Goal: Transaction & Acquisition: Purchase product/service

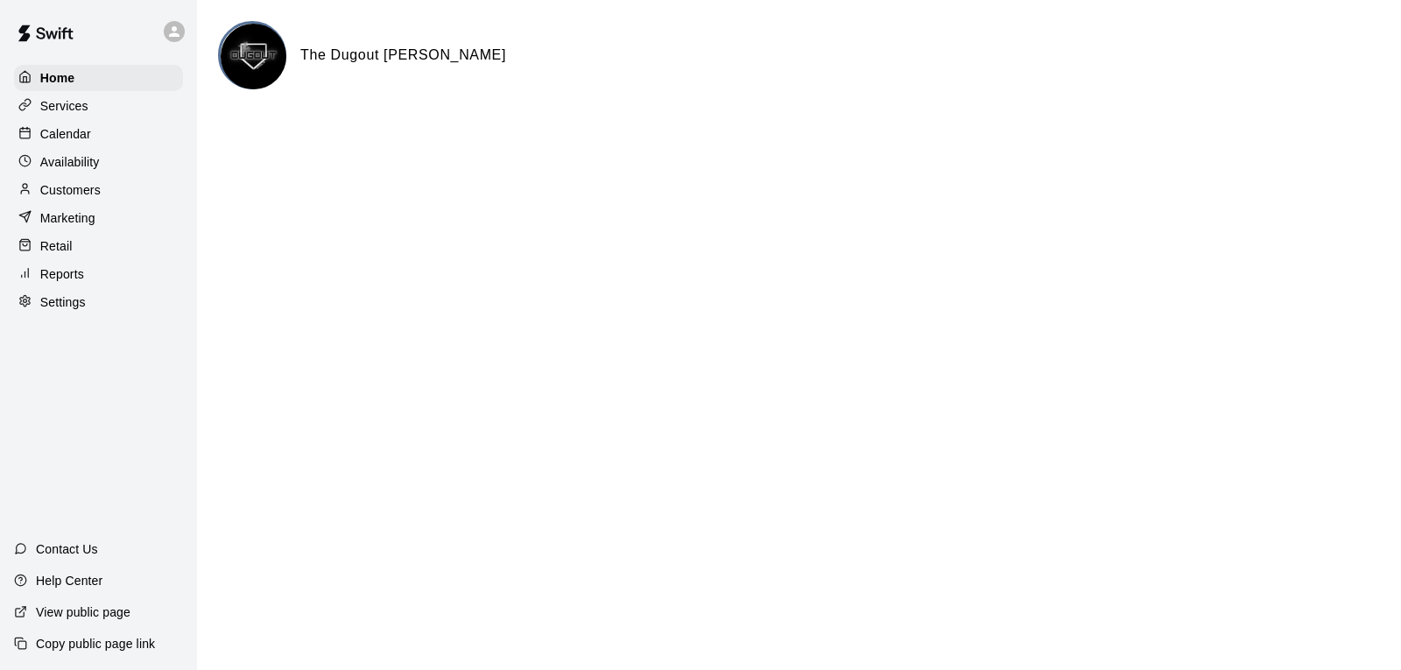
click at [65, 255] on p "Retail" at bounding box center [56, 246] width 32 height 18
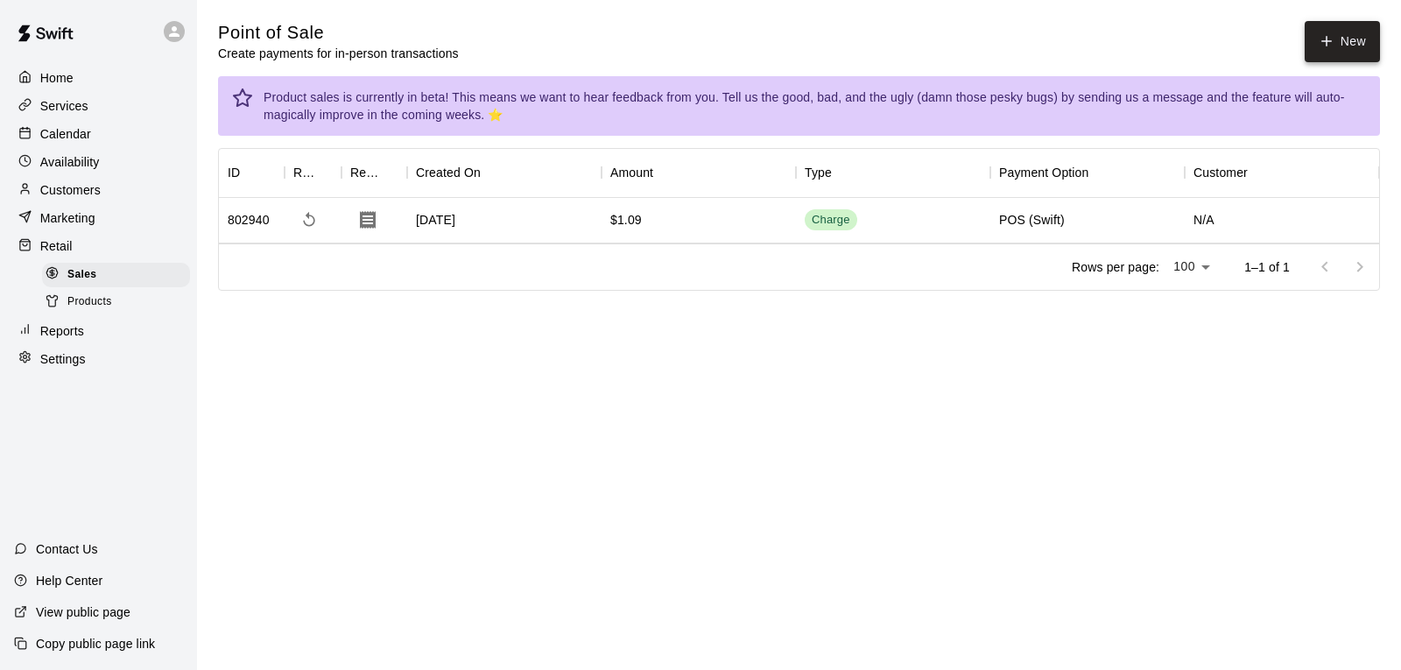
click at [1348, 30] on button "New" at bounding box center [1341, 41] width 75 height 41
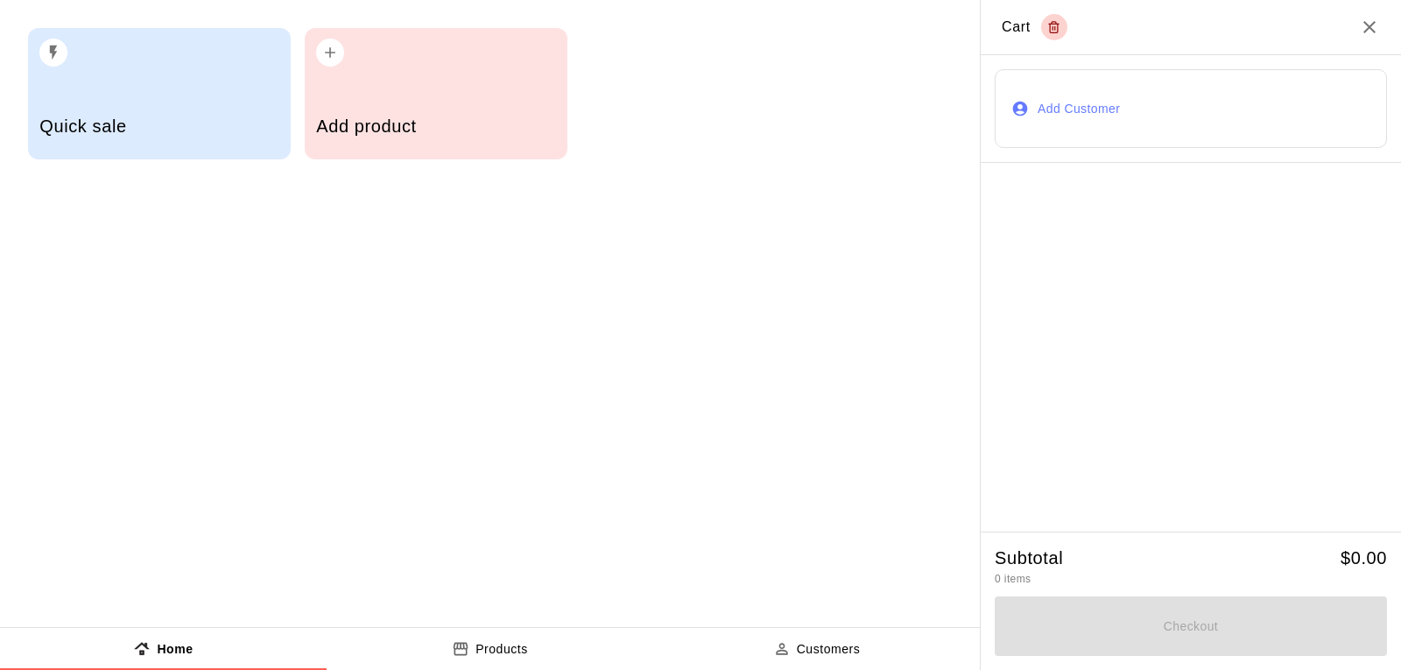
click at [1102, 95] on button "Add Customer" at bounding box center [1190, 108] width 392 height 79
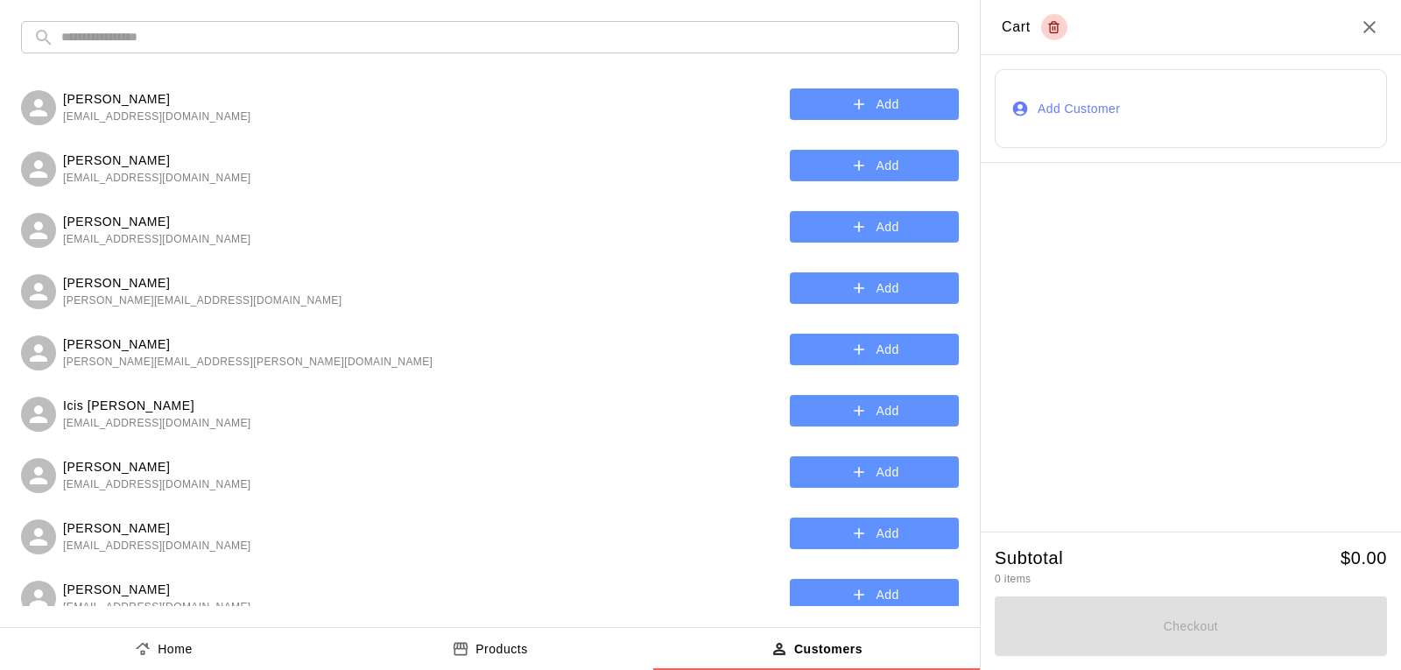
scroll to position [88, 0]
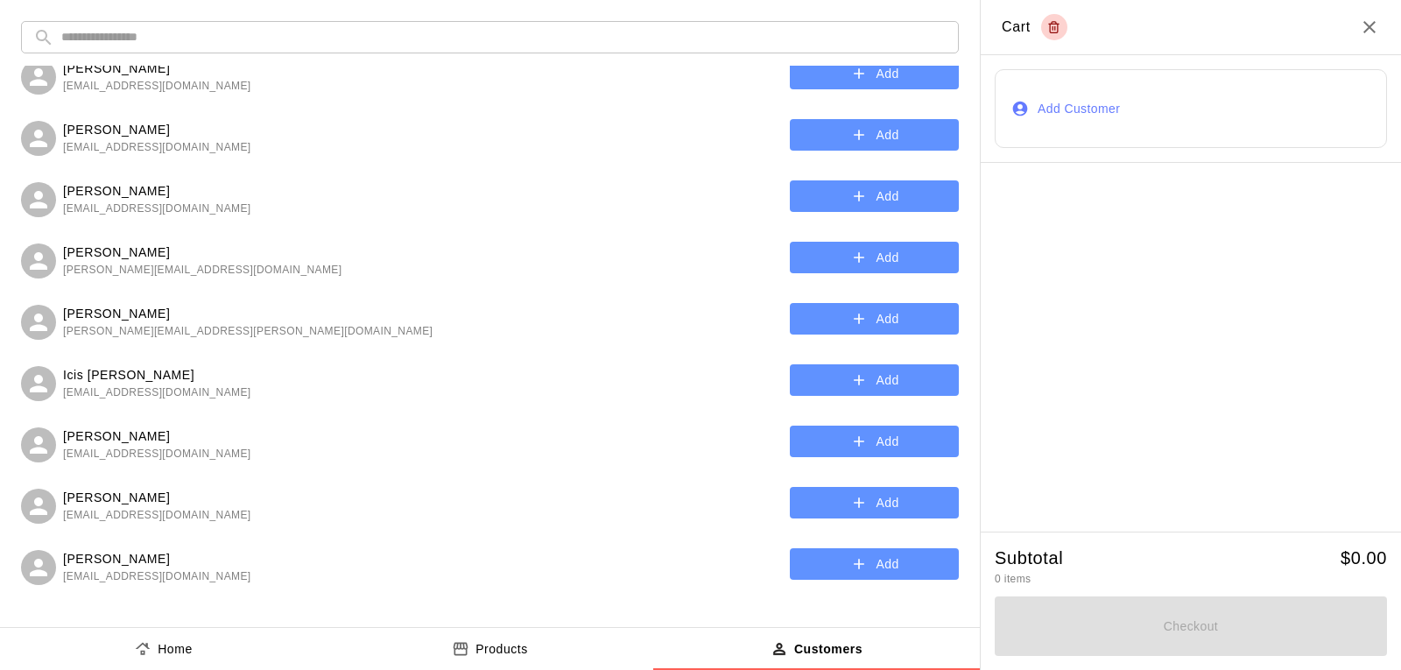
click at [864, 439] on button "Add" at bounding box center [874, 441] width 169 height 32
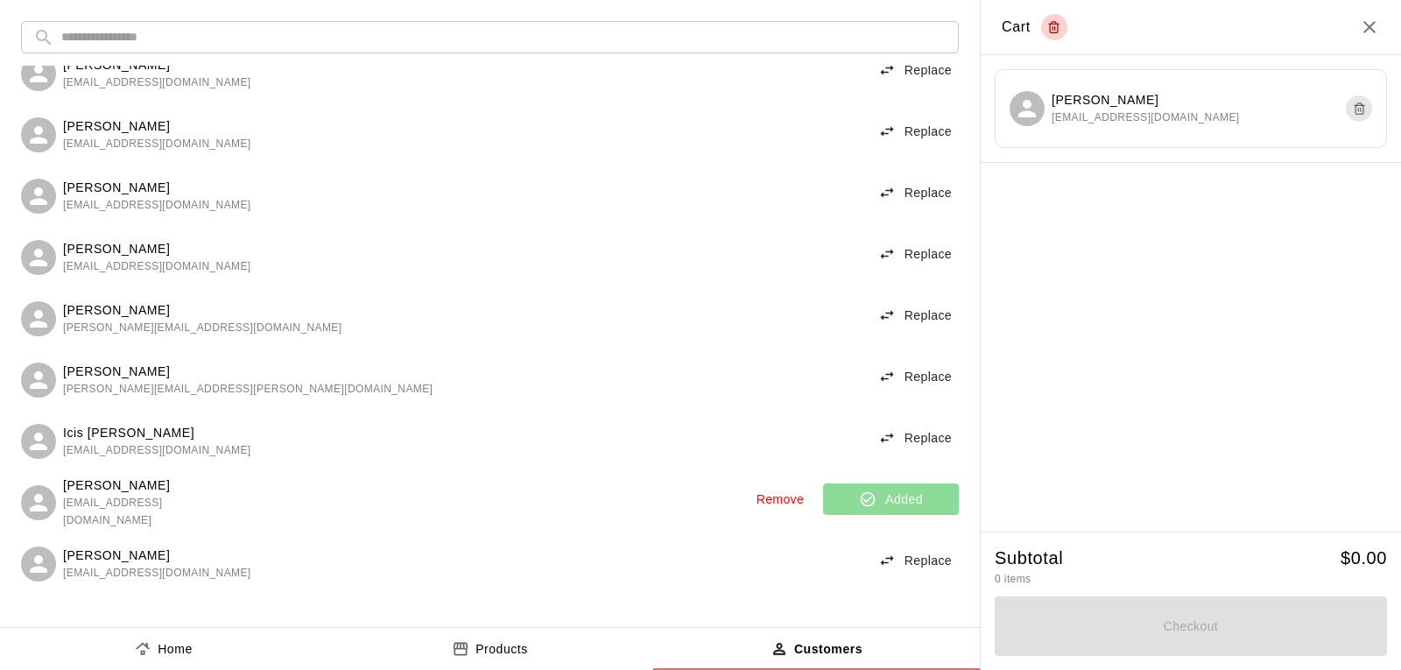
scroll to position [0, 0]
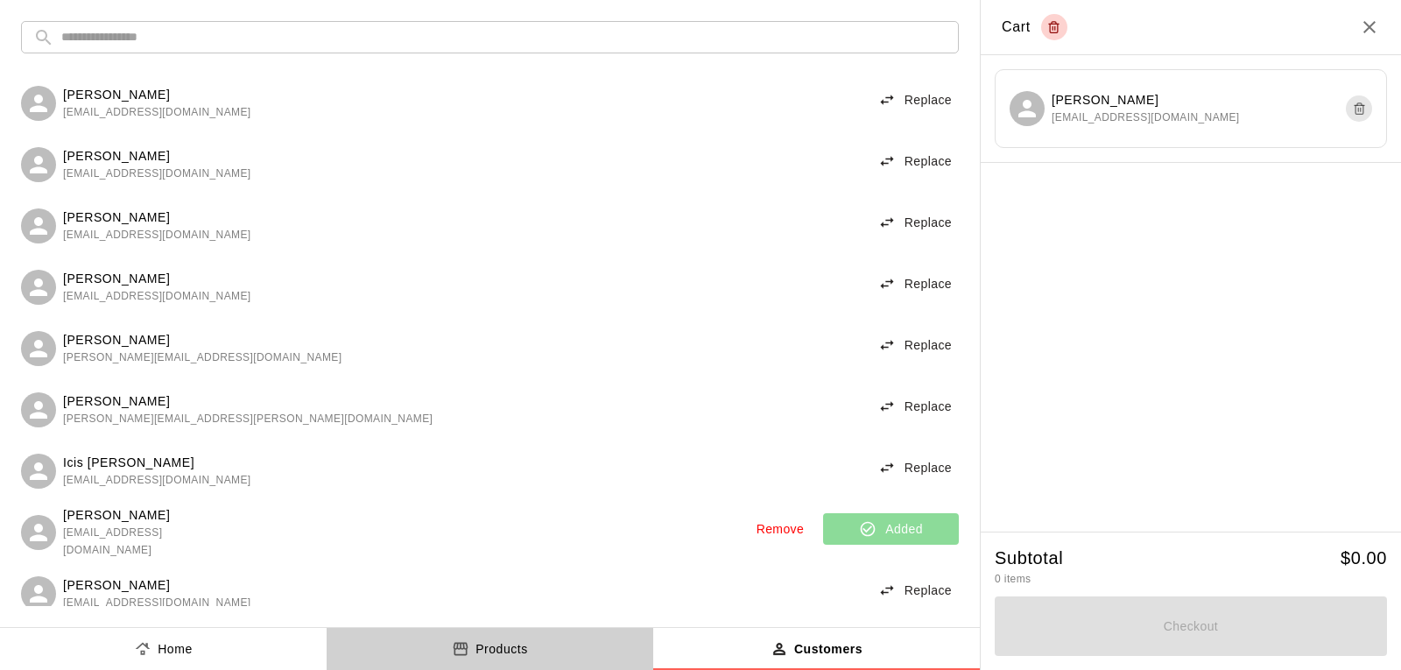
click at [499, 652] on p "Products" at bounding box center [501, 649] width 53 height 18
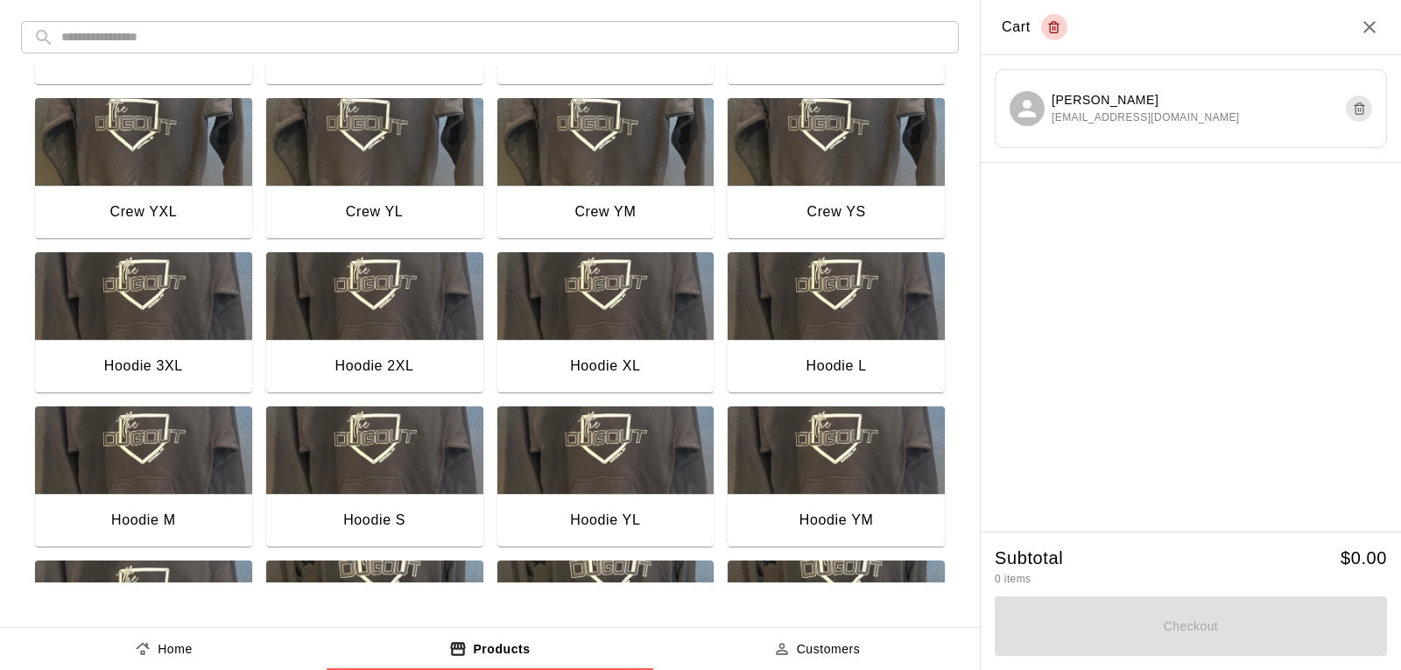
scroll to position [525, 0]
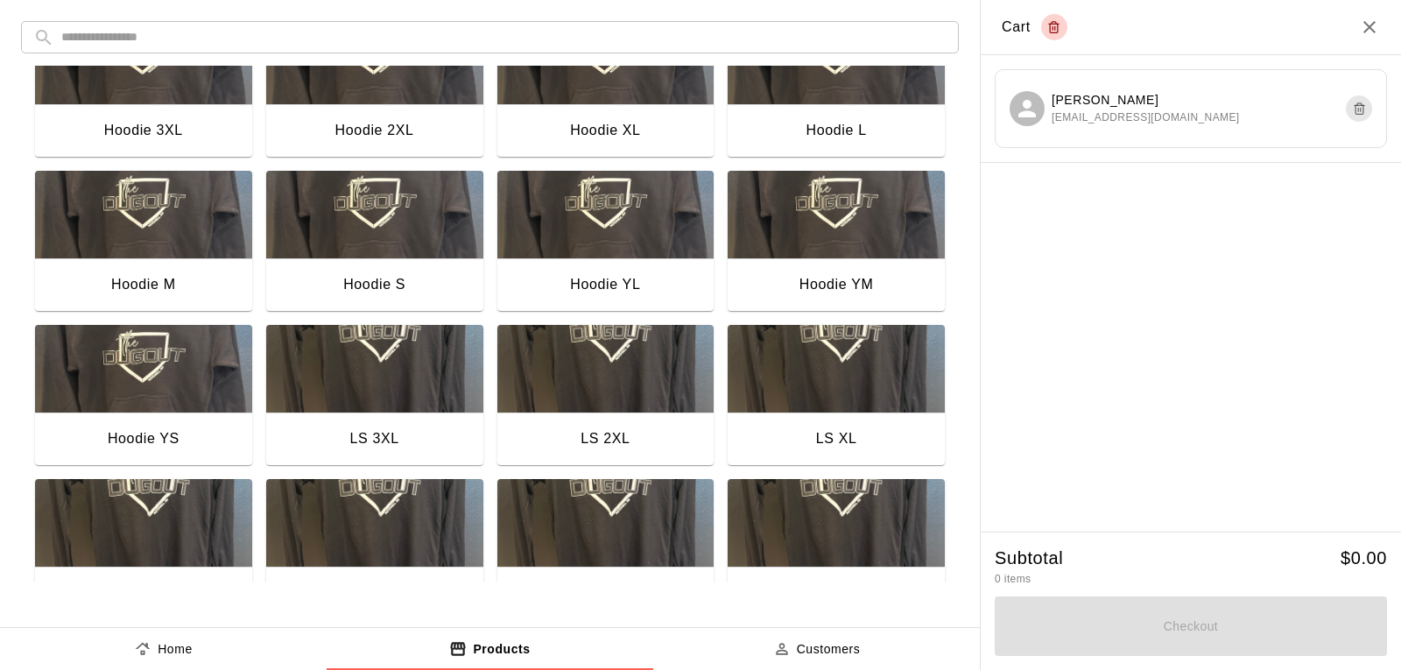
click at [137, 237] on img "button" at bounding box center [143, 215] width 217 height 88
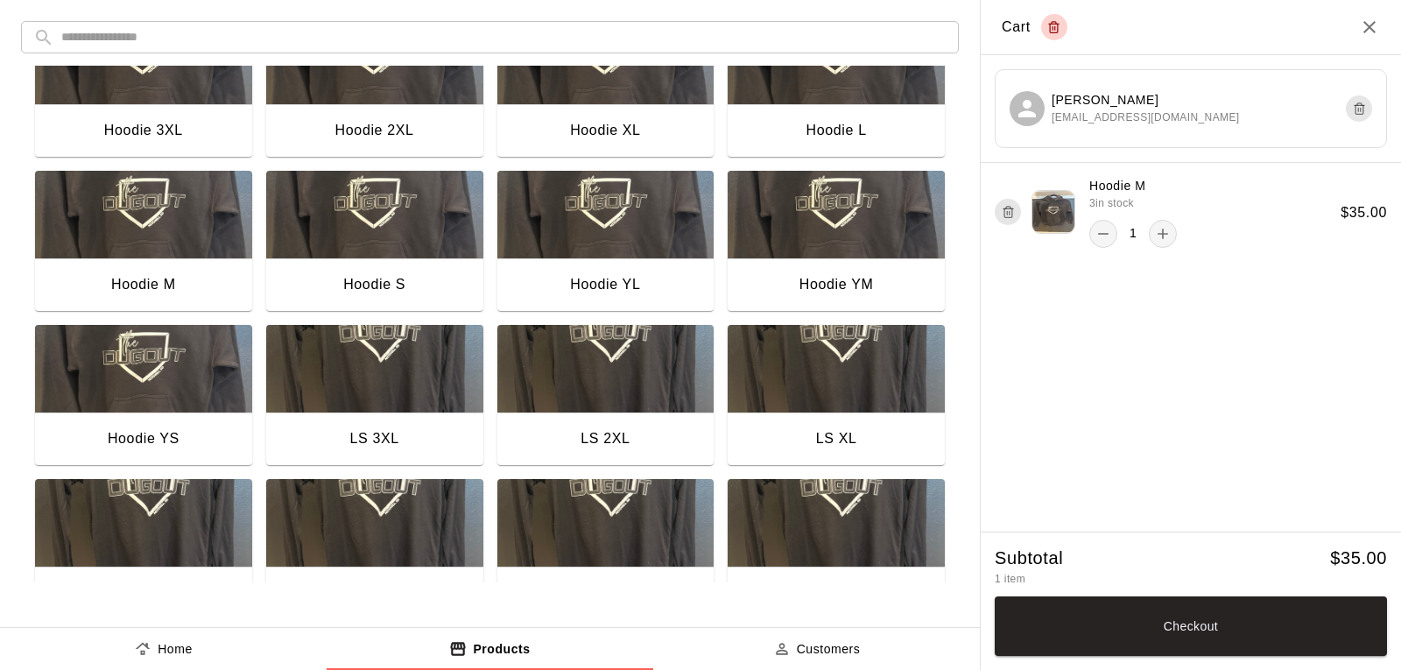
click at [411, 236] on img "button" at bounding box center [374, 215] width 217 height 88
click at [1192, 627] on button "Checkout" at bounding box center [1190, 626] width 392 height 60
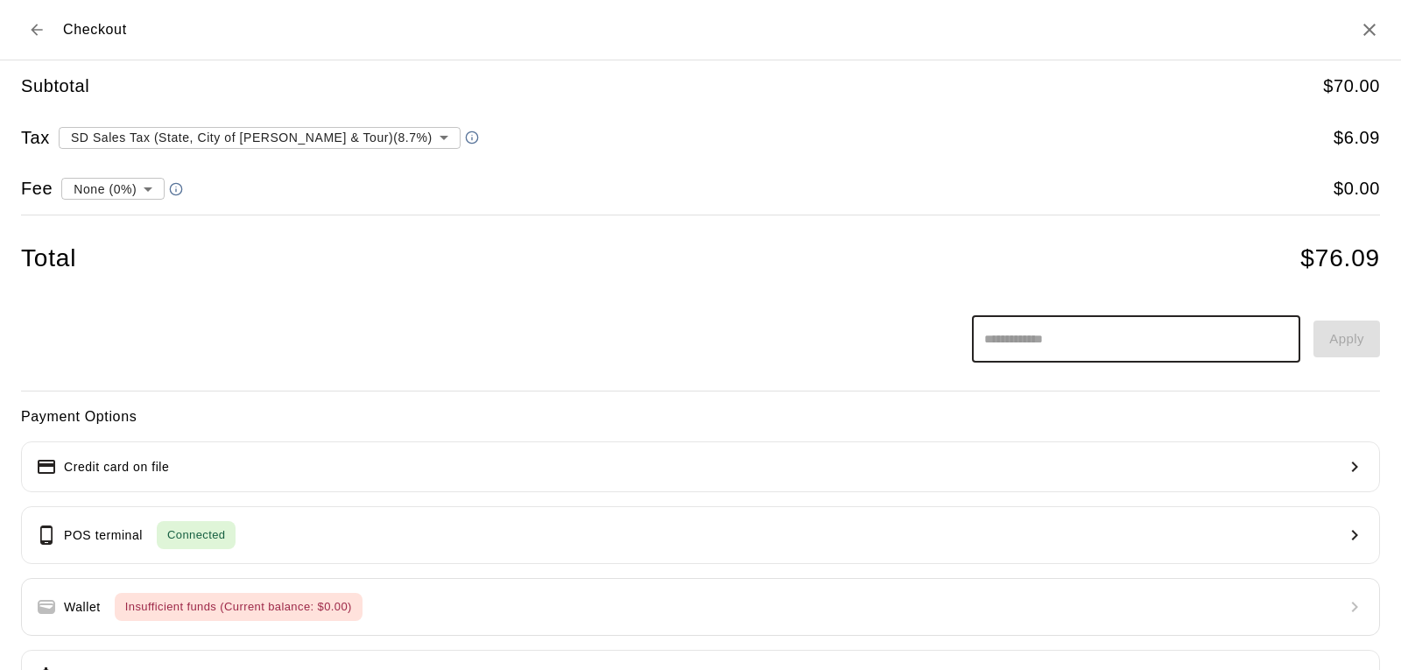
click at [1067, 341] on input "text" at bounding box center [1136, 339] width 328 height 46
type input "*********"
click at [1333, 338] on button "Apply" at bounding box center [1346, 338] width 67 height 37
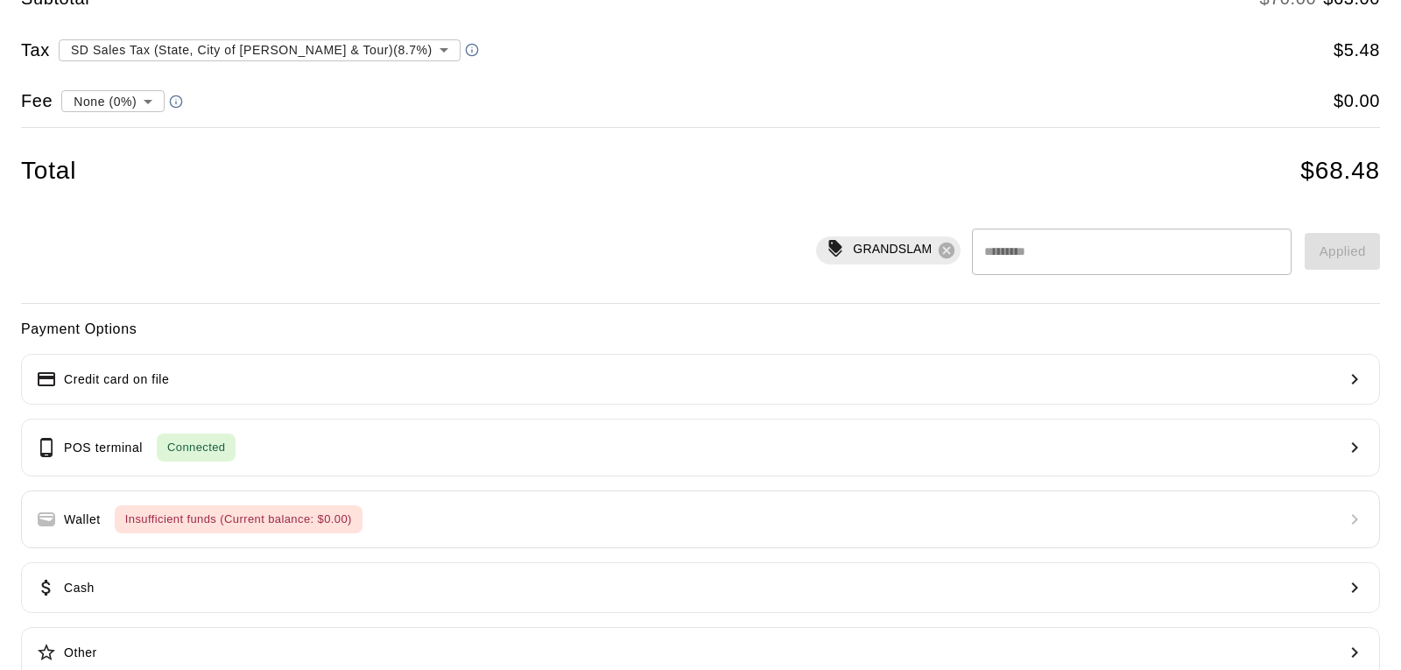
scroll to position [127, 0]
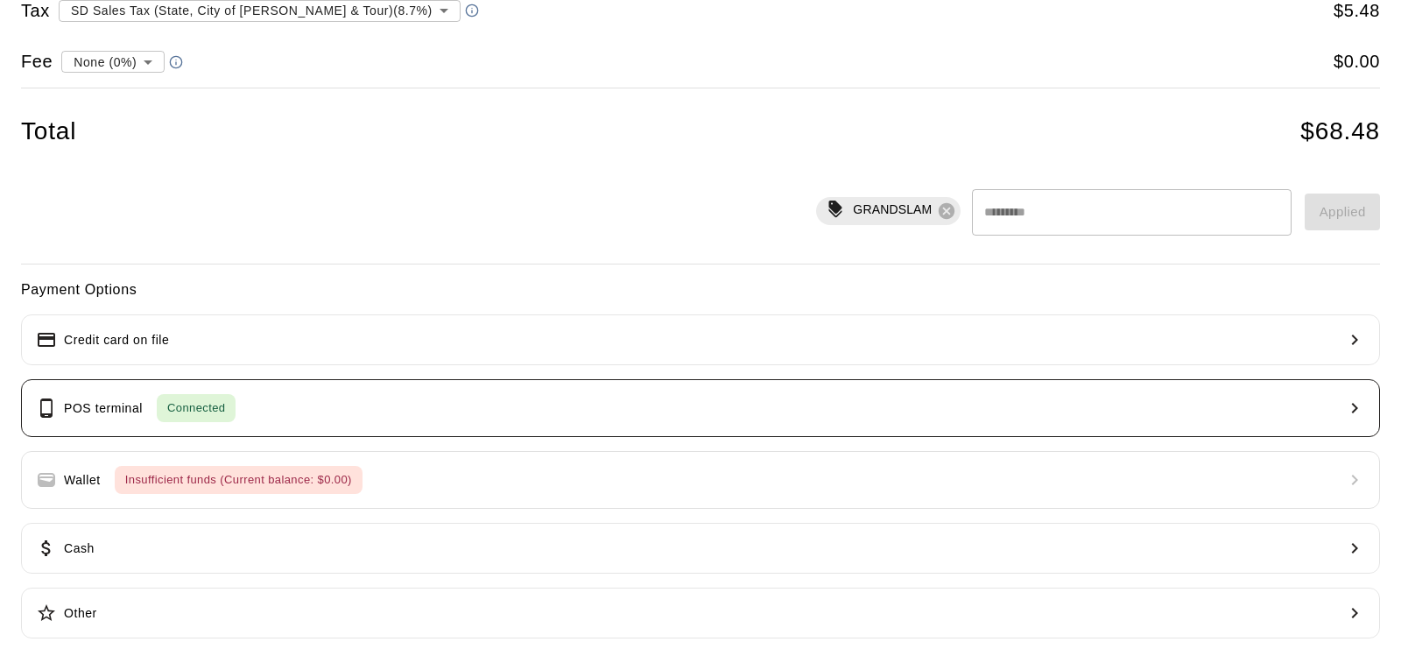
click at [95, 411] on p "POS terminal" at bounding box center [103, 408] width 79 height 18
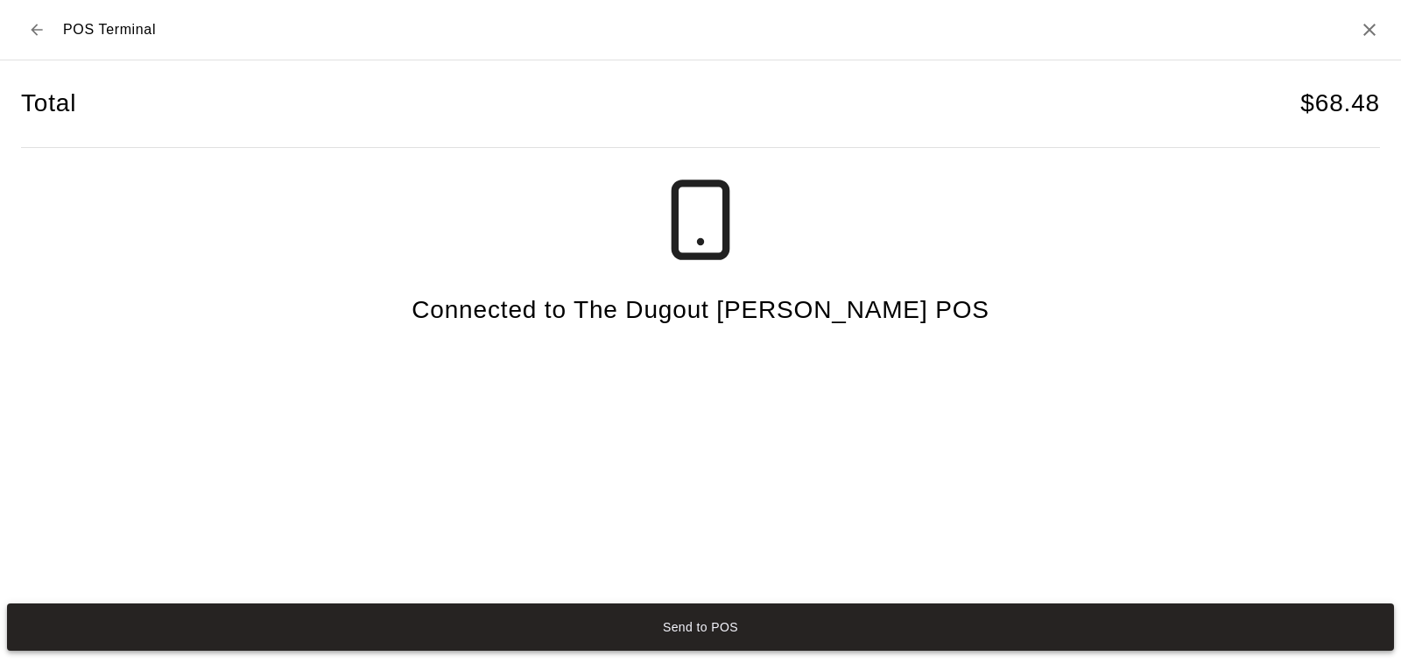
click at [729, 627] on button "Send to POS" at bounding box center [700, 626] width 1387 height 47
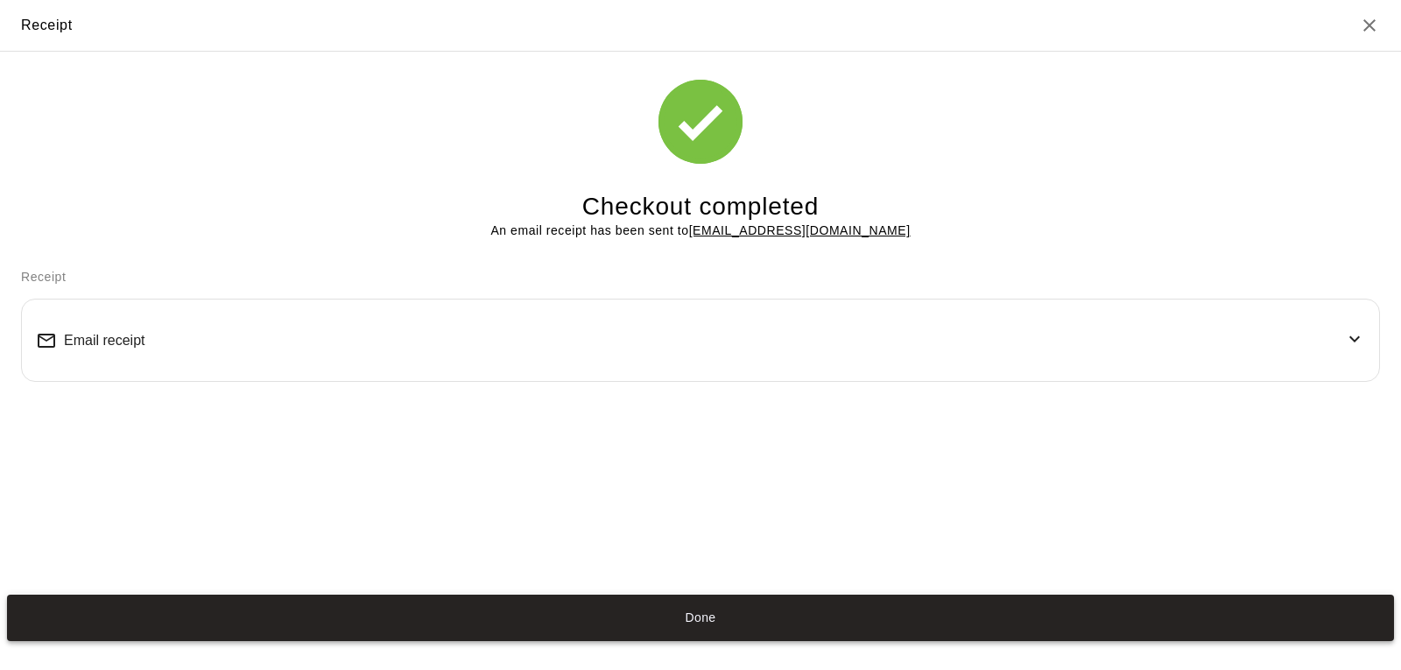
click at [707, 613] on button "Done" at bounding box center [700, 617] width 1387 height 47
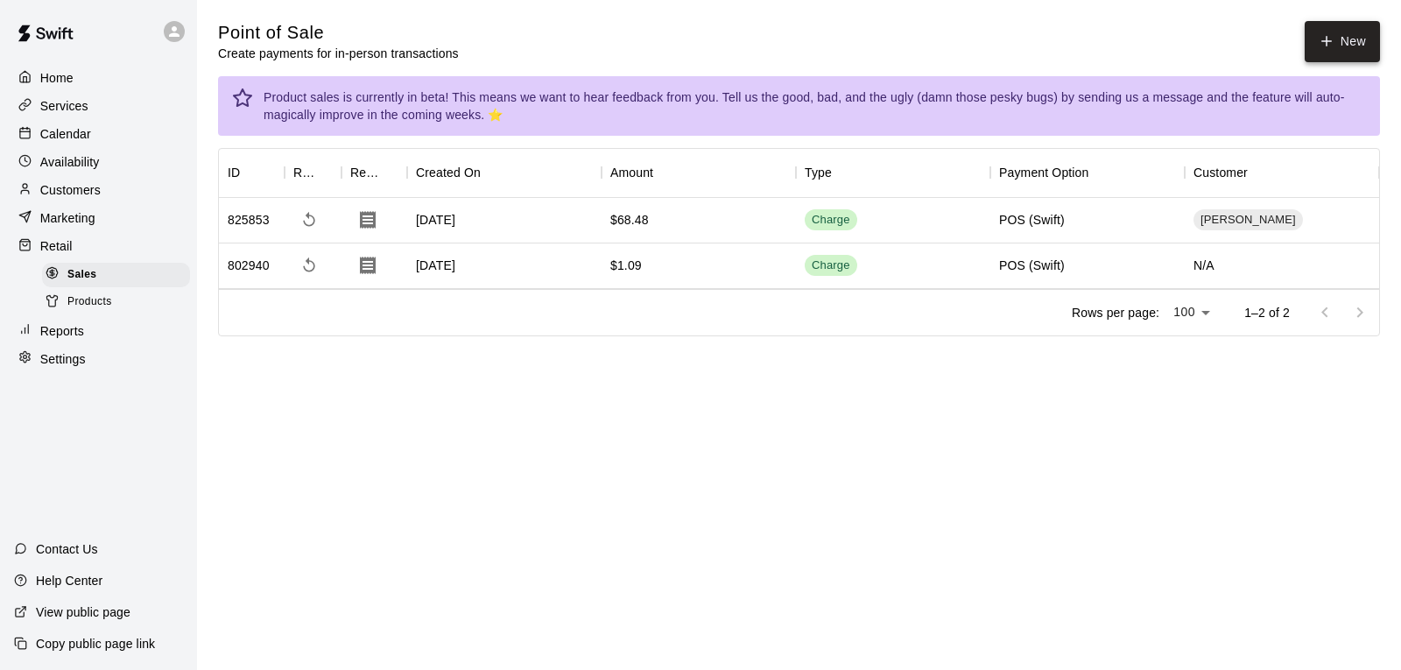
click at [1319, 40] on icon "button" at bounding box center [1326, 41] width 16 height 16
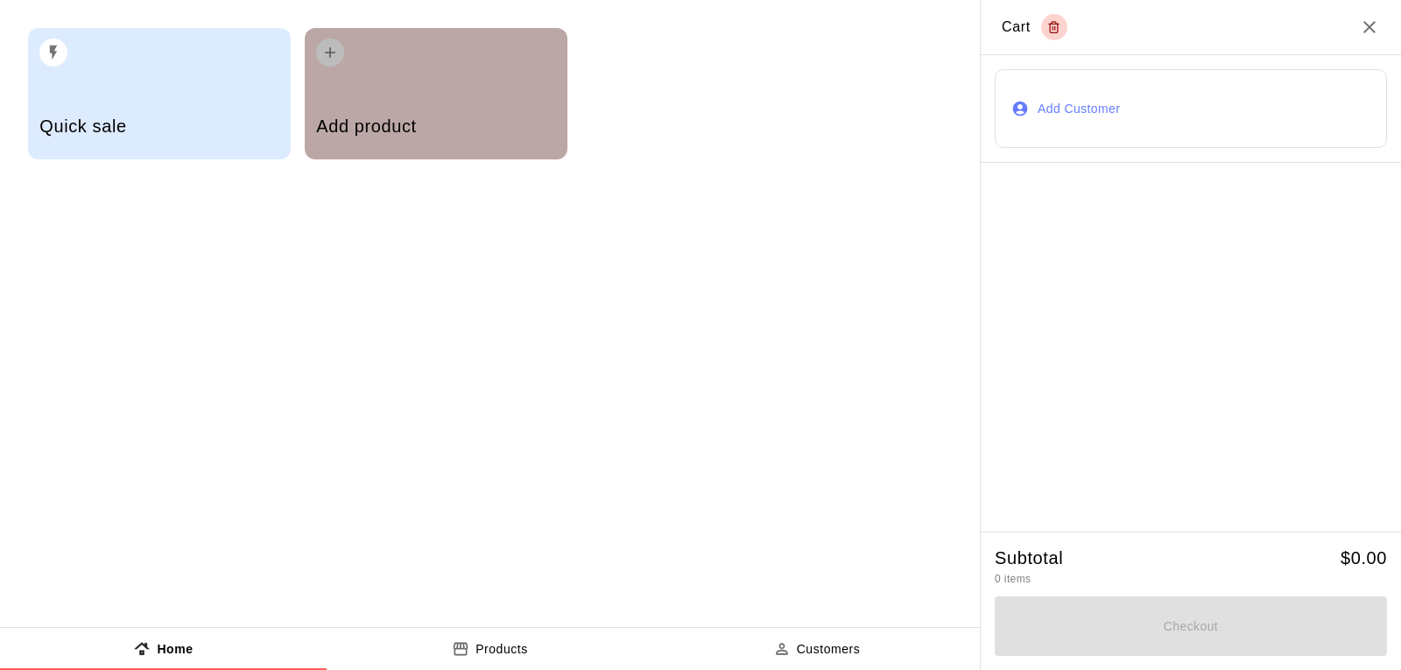
click at [416, 76] on div "Add product" at bounding box center [436, 93] width 263 height 131
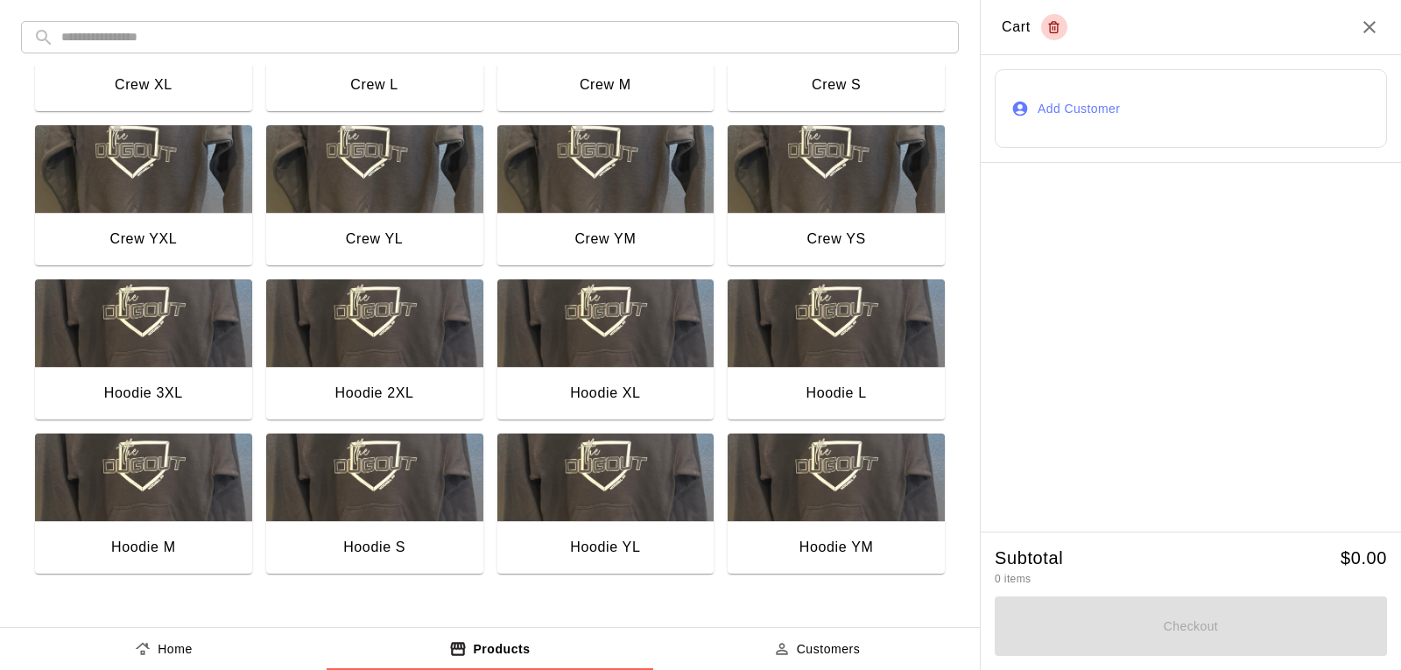
scroll to position [350, 0]
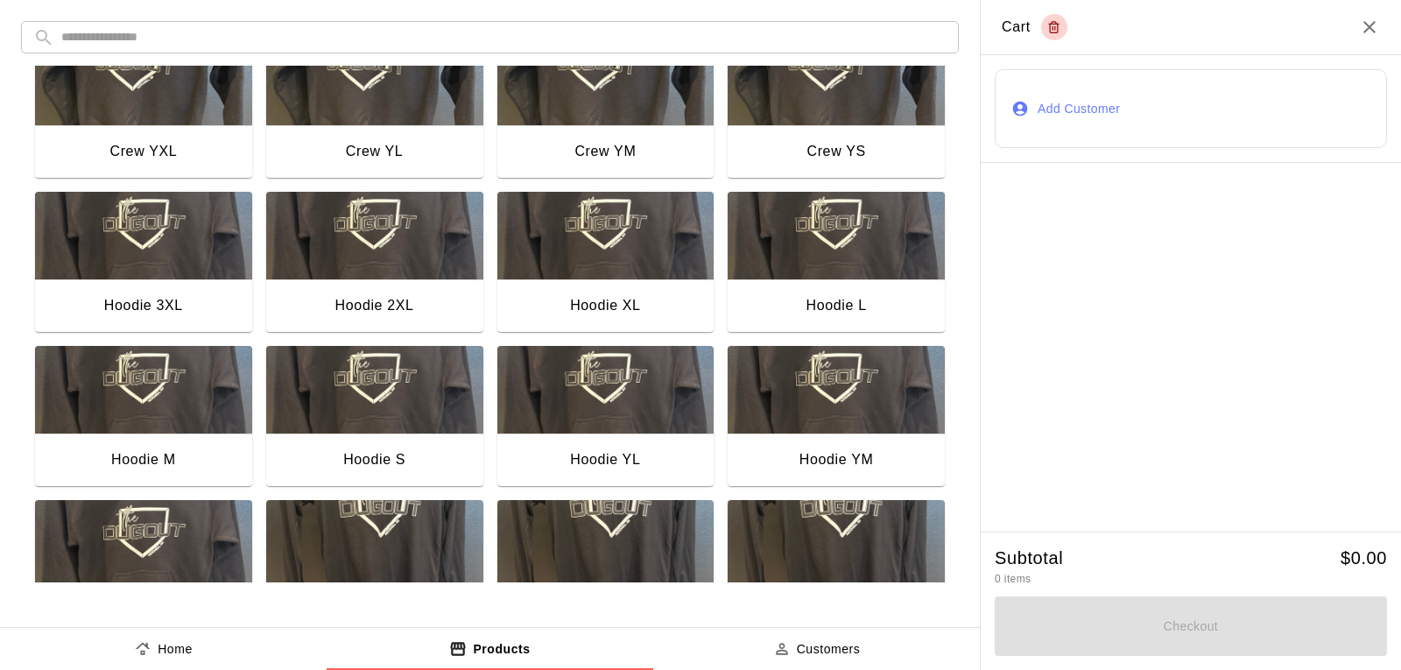
click at [406, 246] on img "button" at bounding box center [374, 236] width 217 height 88
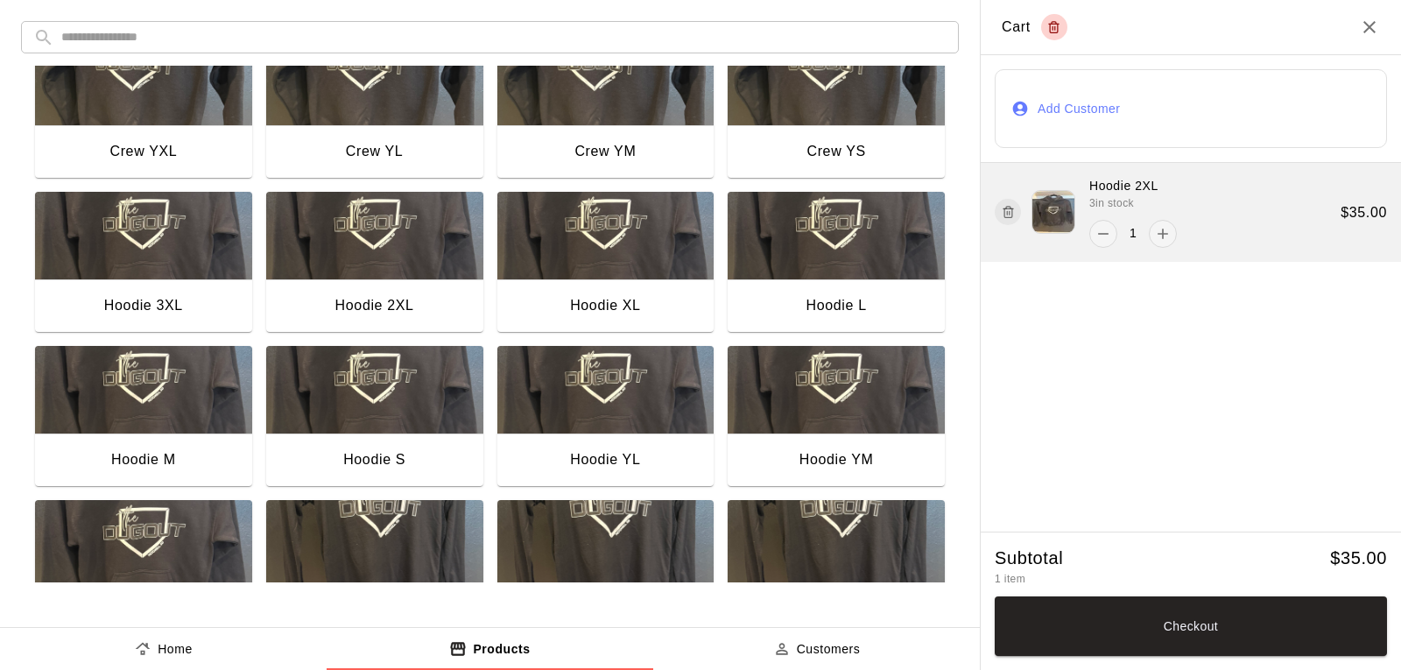
click at [1008, 213] on icon "button" at bounding box center [1007, 211] width 13 height 21
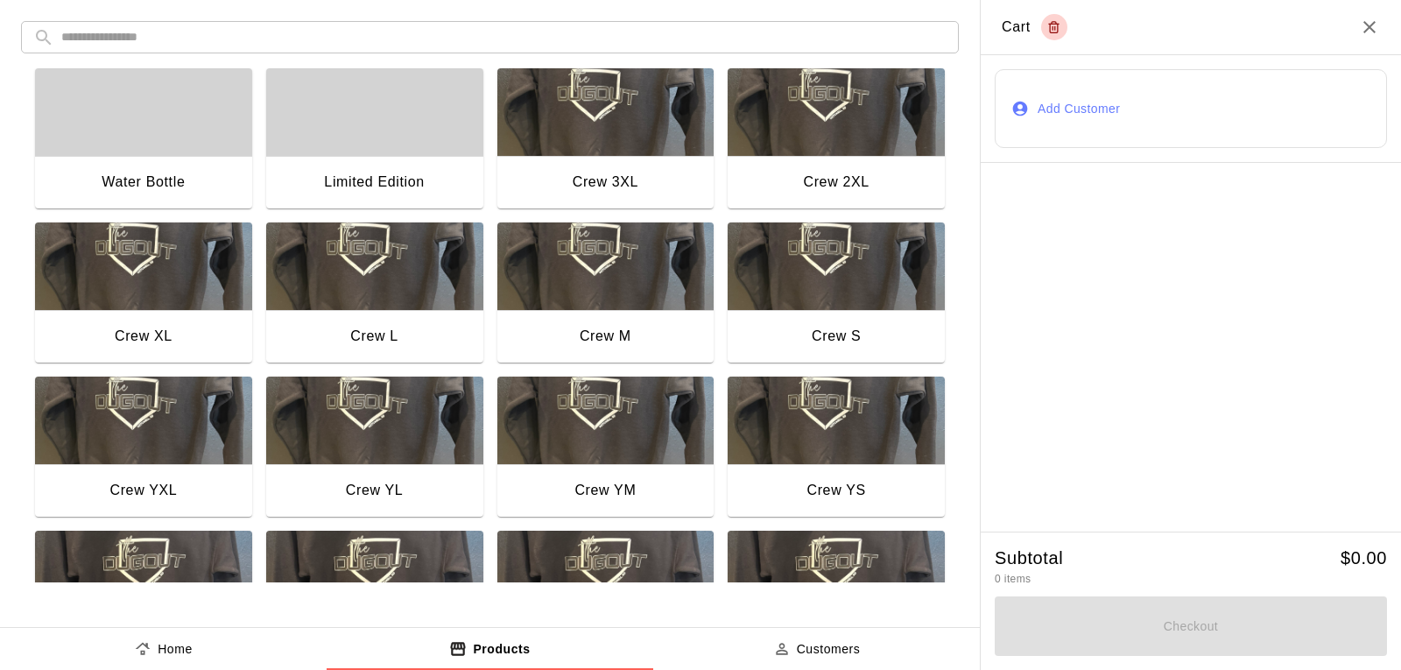
scroll to position [0, 0]
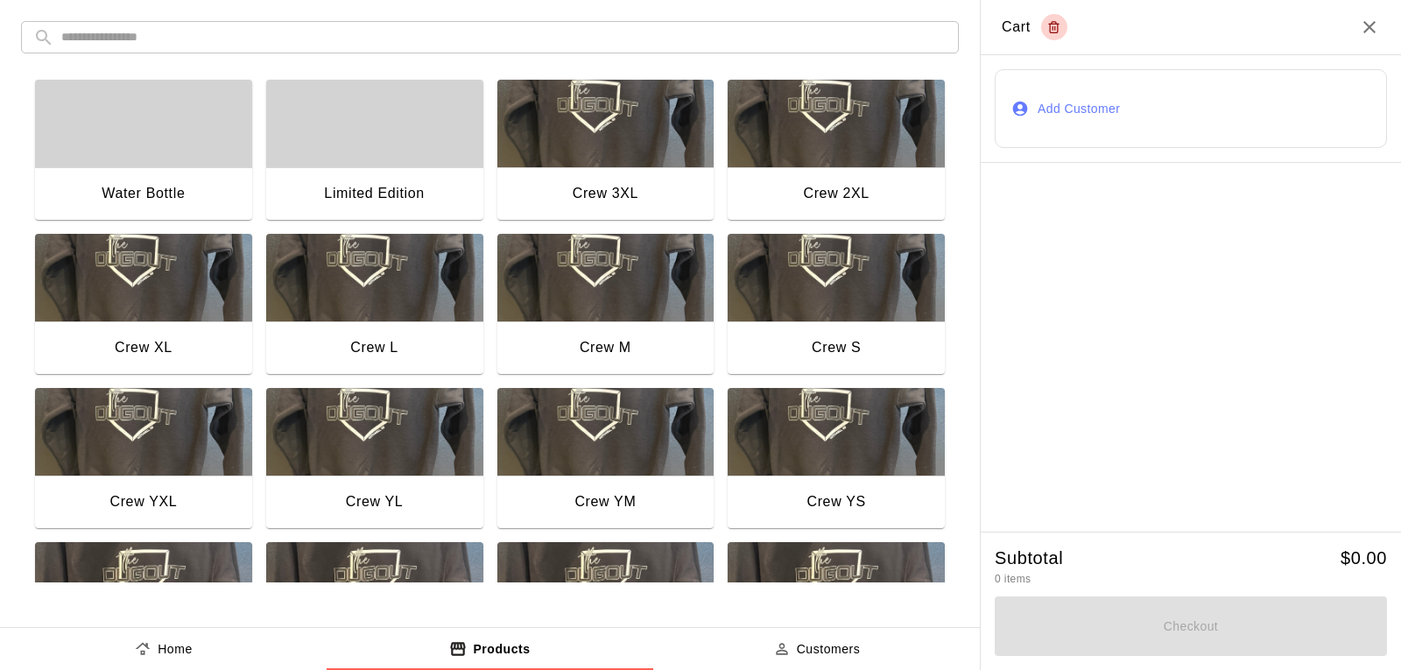
click at [834, 158] on img "button" at bounding box center [835, 124] width 217 height 88
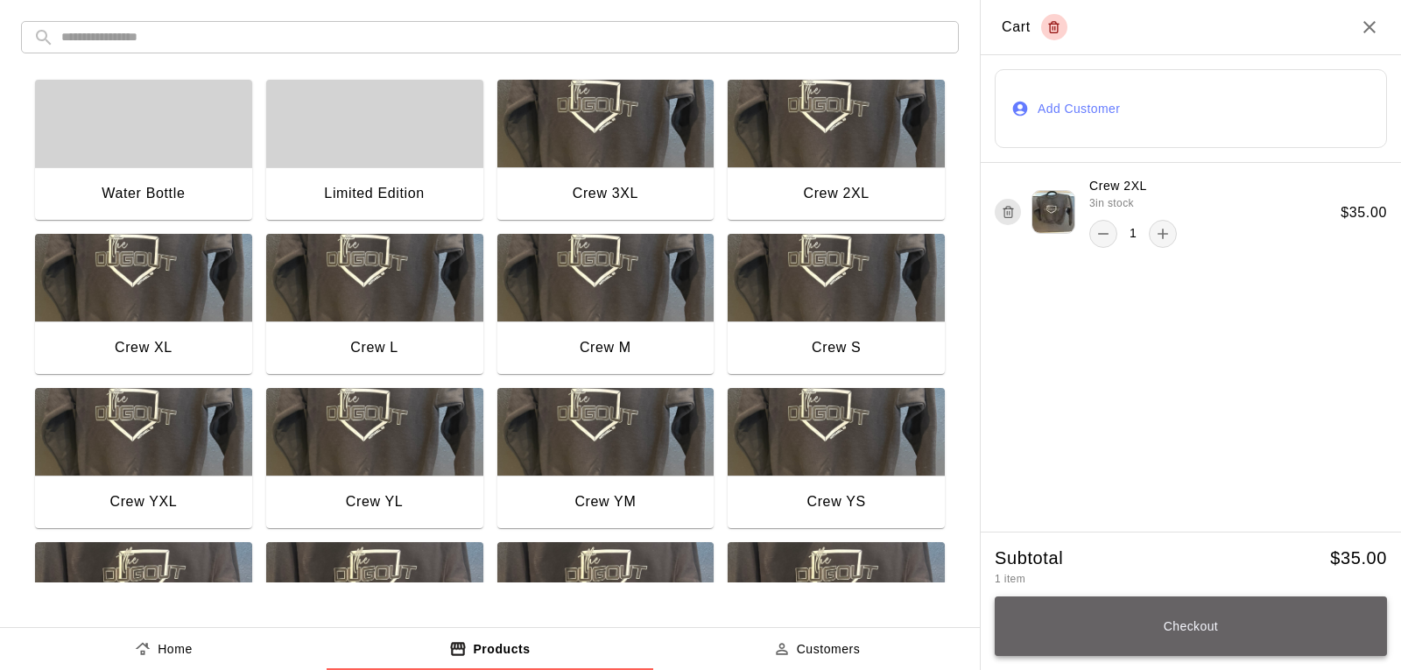
click at [1223, 607] on button "Checkout" at bounding box center [1190, 626] width 392 height 60
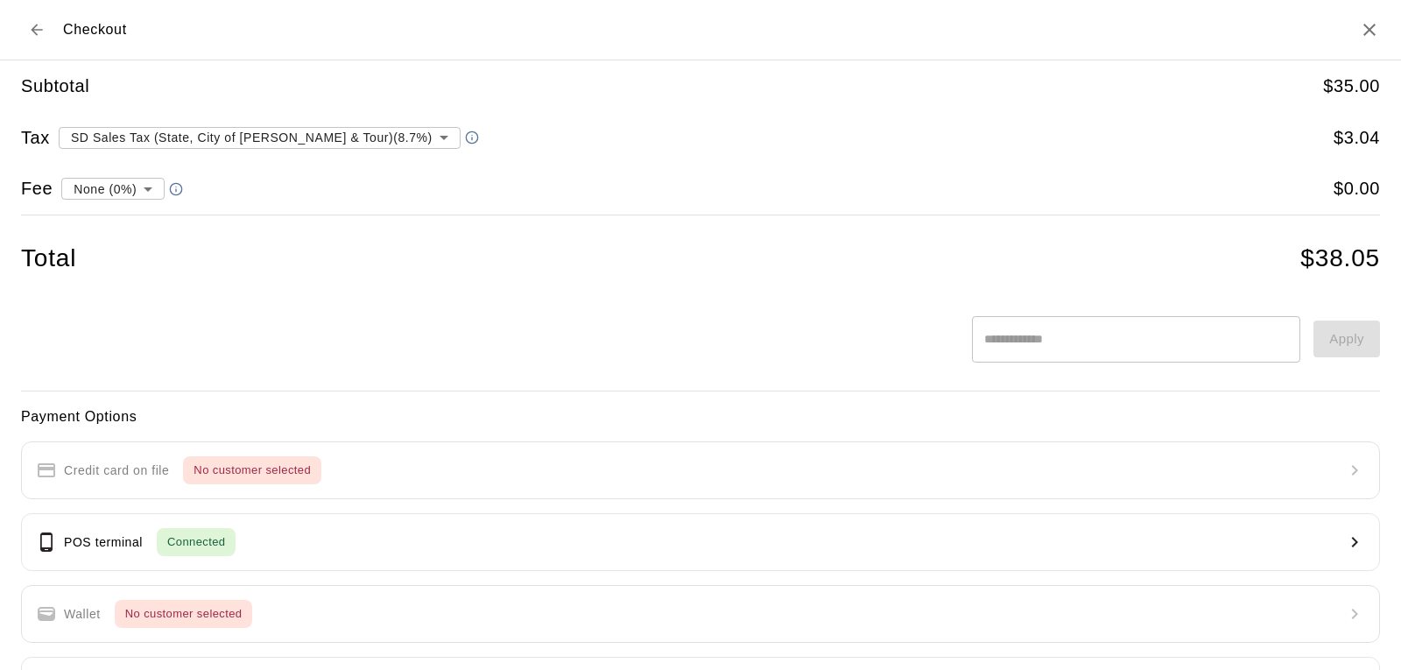
click at [1026, 348] on input "text" at bounding box center [1136, 339] width 328 height 46
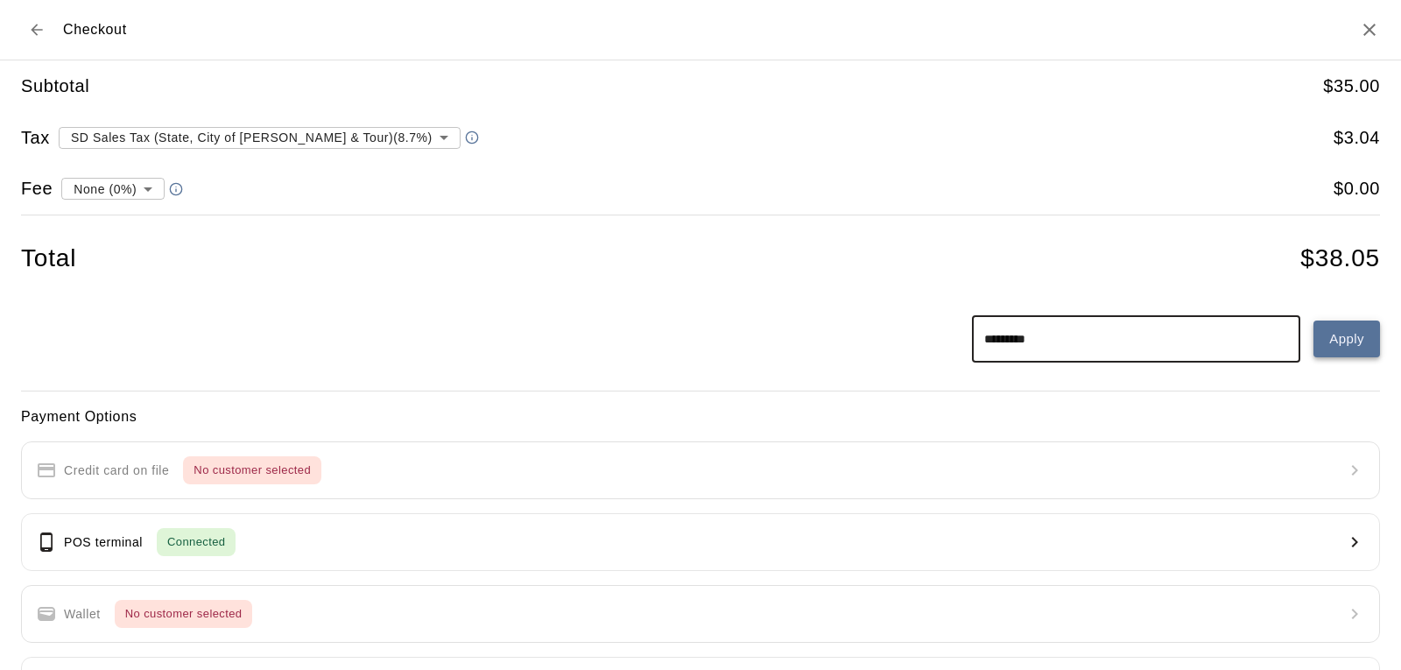
type input "*********"
click at [1345, 331] on button "Apply" at bounding box center [1346, 338] width 67 height 37
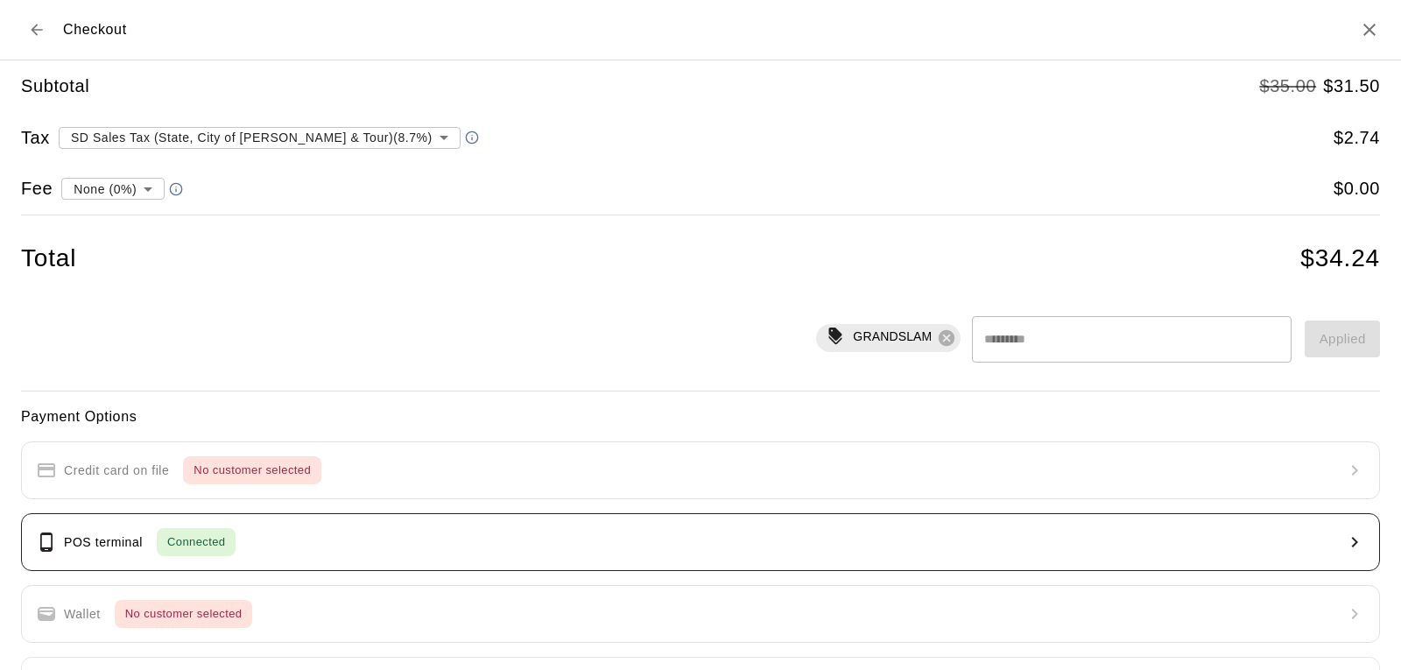
click at [249, 538] on button "POS terminal Connected" at bounding box center [700, 542] width 1359 height 58
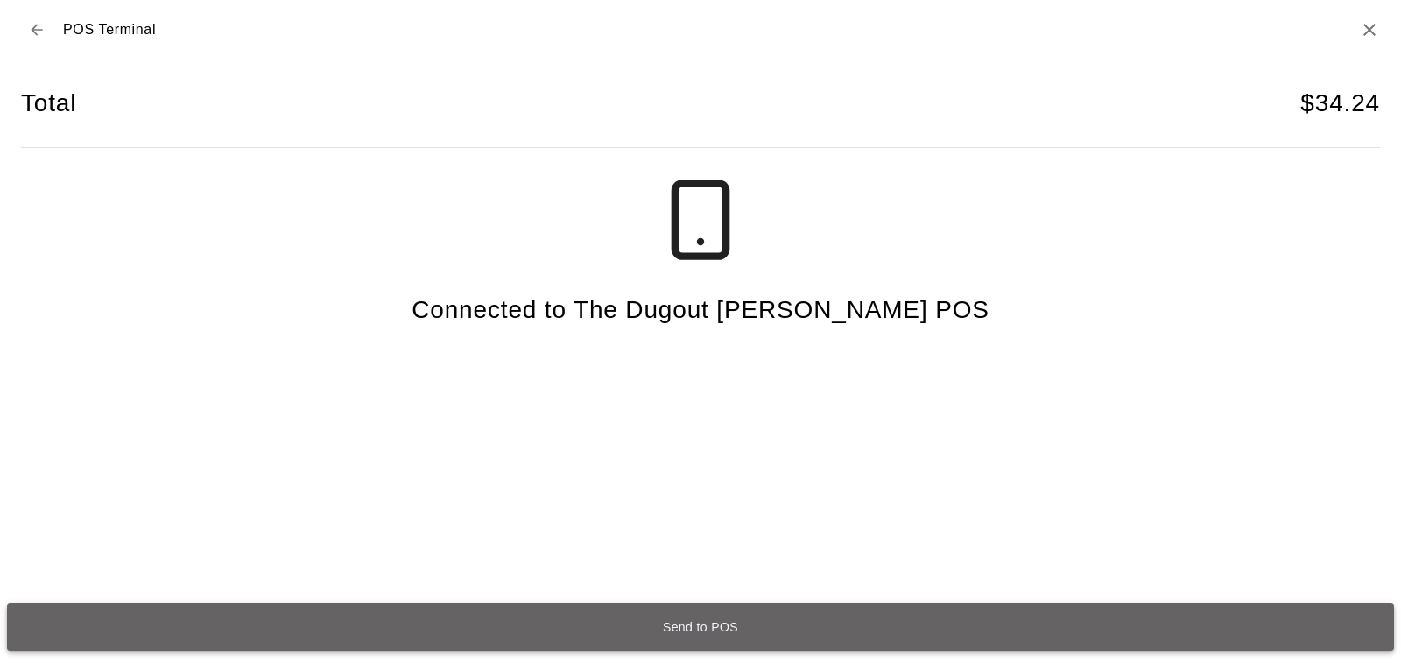
click at [777, 629] on button "Send to POS" at bounding box center [700, 626] width 1387 height 47
